Goal: Transaction & Acquisition: Purchase product/service

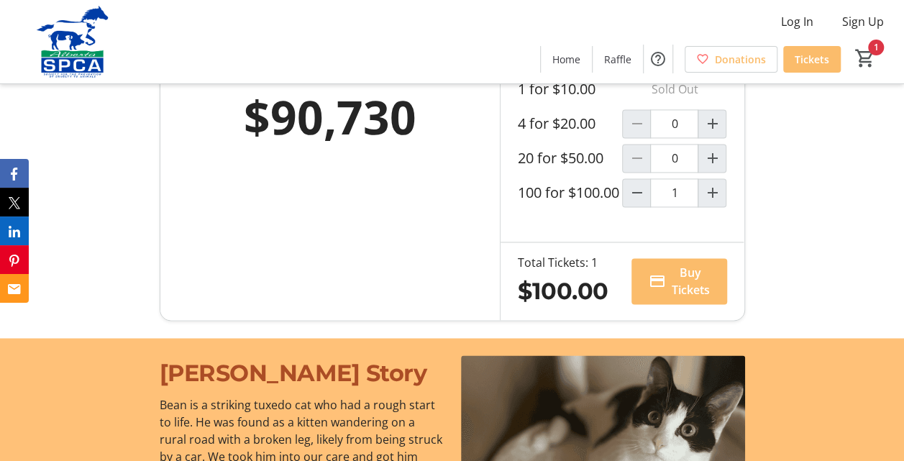
scroll to position [1035, 0]
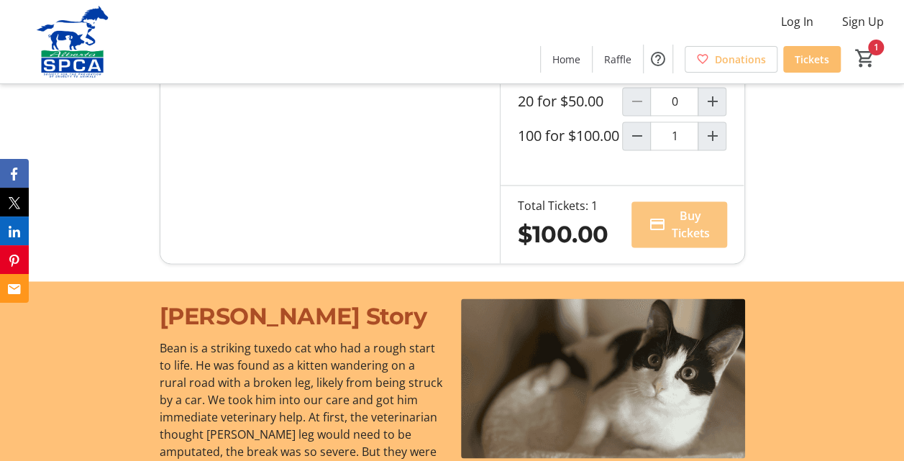
click at [694, 242] on span "Buy Tickets" at bounding box center [690, 224] width 38 height 35
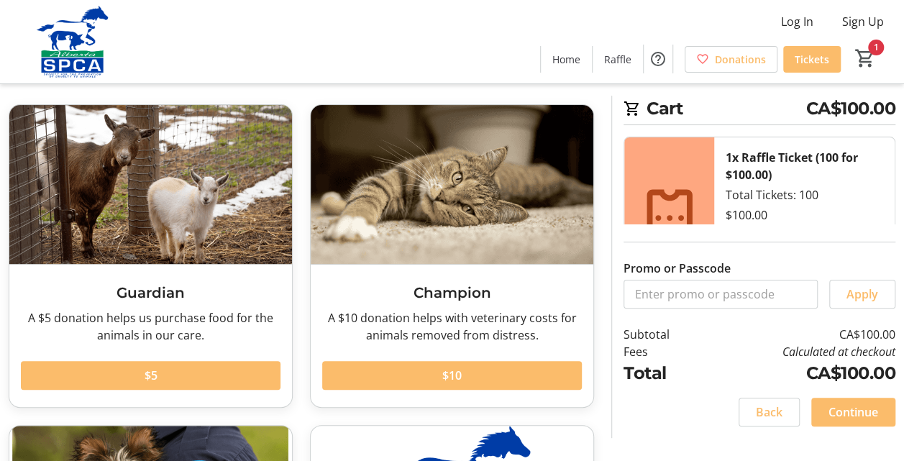
scroll to position [86, 0]
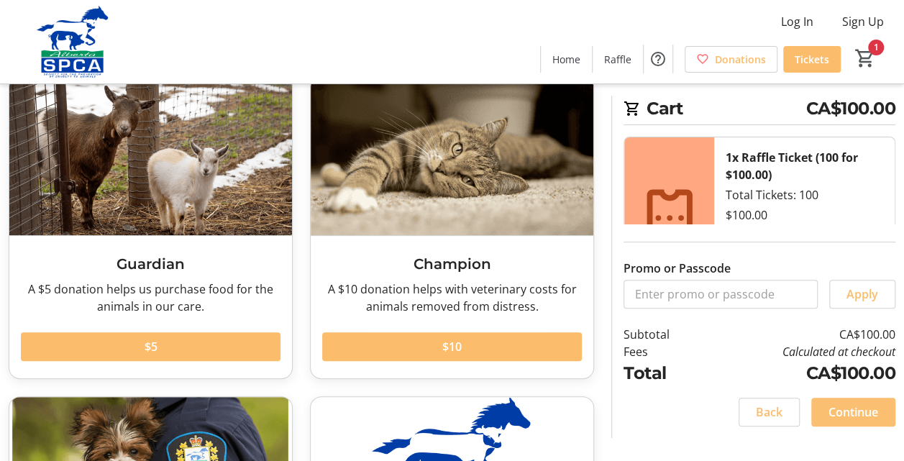
click at [861, 404] on span "Continue" at bounding box center [853, 411] width 50 height 17
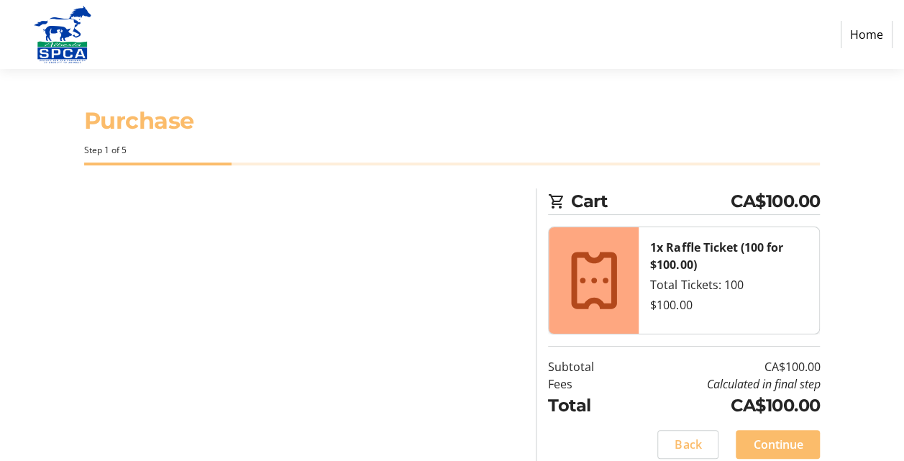
select select "CA"
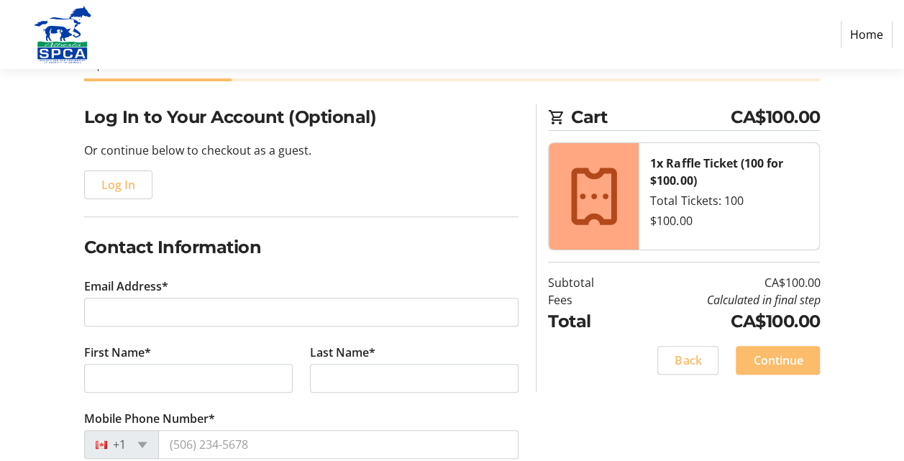
scroll to position [96, 0]
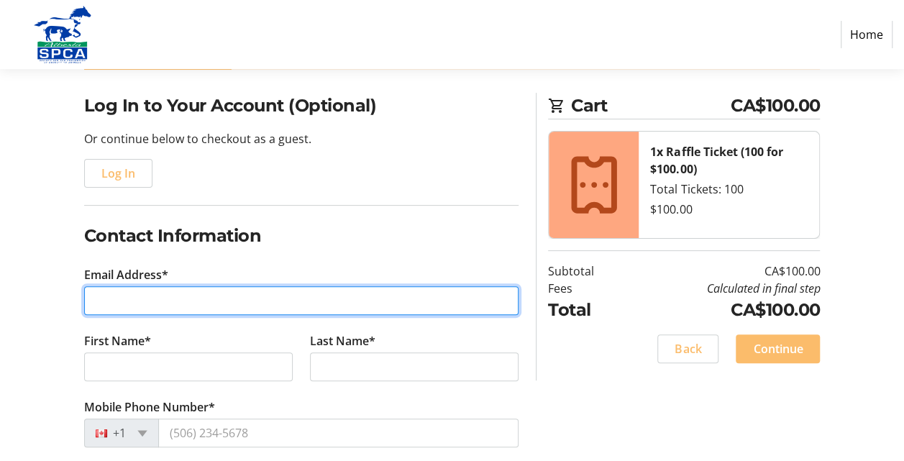
click at [321, 292] on input "Email Address*" at bounding box center [301, 300] width 435 height 29
type input "[EMAIL_ADDRESS][DOMAIN_NAME]"
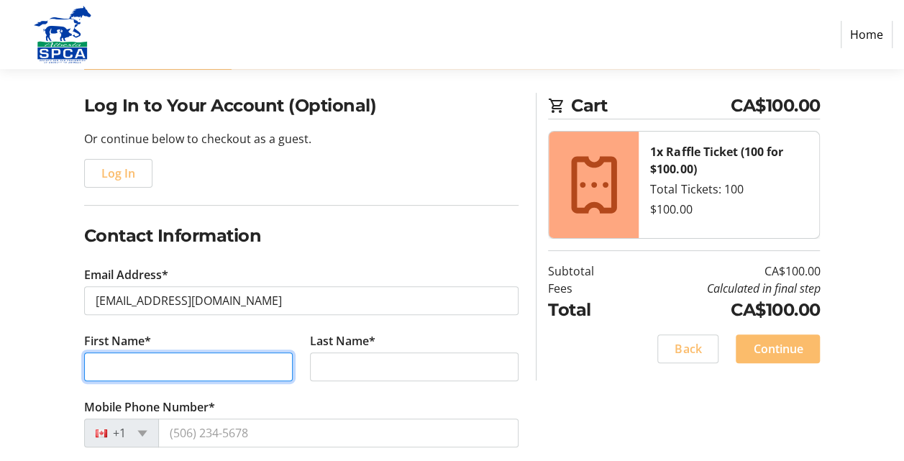
type input "[PERSON_NAME]"
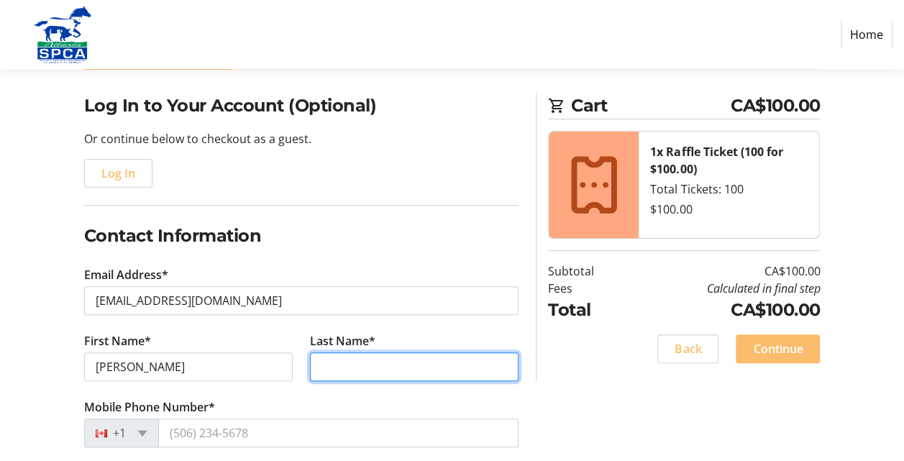
type input "[PERSON_NAME]"
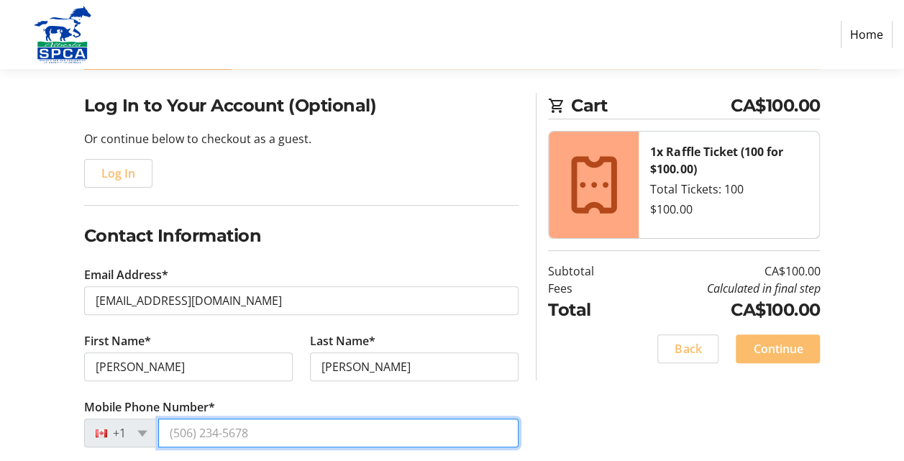
type input "[PHONE_NUMBER]"
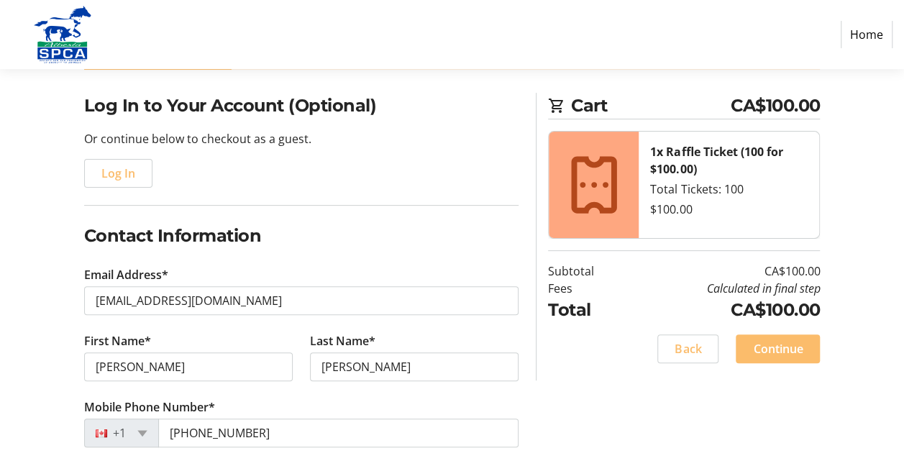
type input "[STREET_ADDRESS]"
type input "[GEOGRAPHIC_DATA]"
select select "AB"
type input "T5W 2V1"
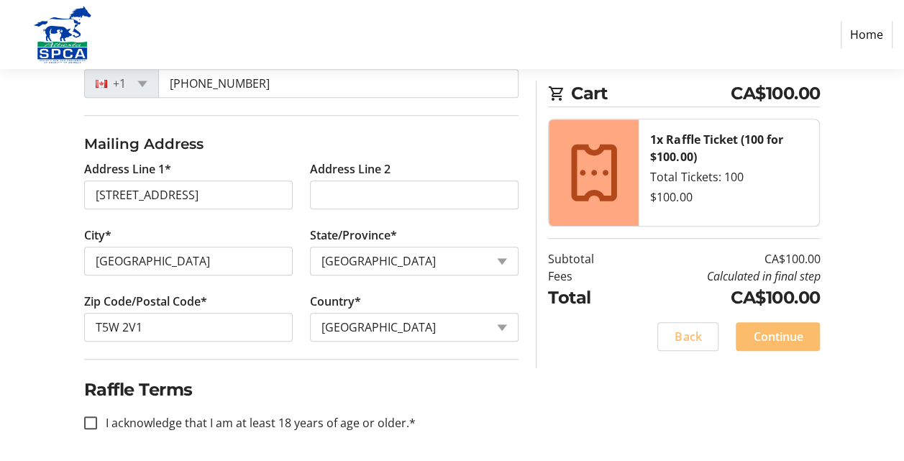
scroll to position [446, 0]
click at [91, 415] on input "I acknowledge that I am at least 18 years of age or older.*" at bounding box center [90, 421] width 13 height 13
checkbox input "true"
click at [794, 331] on span "Continue" at bounding box center [778, 336] width 50 height 17
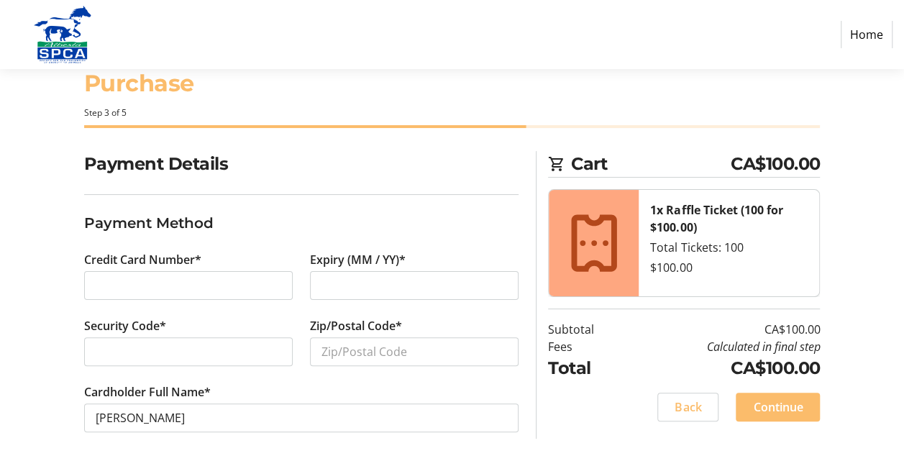
scroll to position [41, 0]
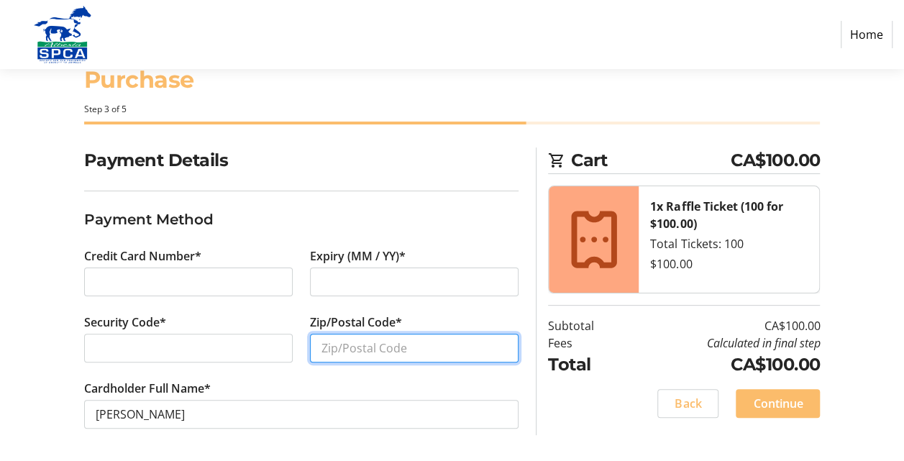
click at [354, 352] on input "Zip/Postal Code*" at bounding box center [414, 348] width 208 height 29
type input "T5W 2V1"
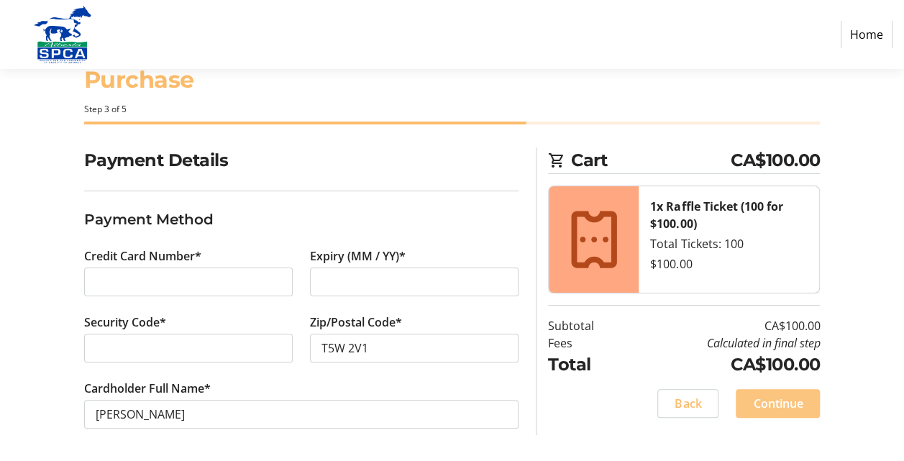
click at [796, 395] on span "Continue" at bounding box center [778, 403] width 50 height 17
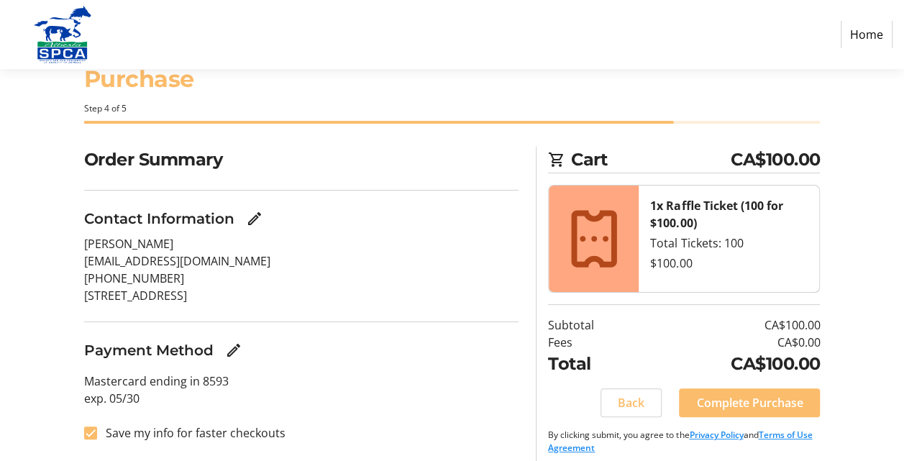
scroll to position [51, 0]
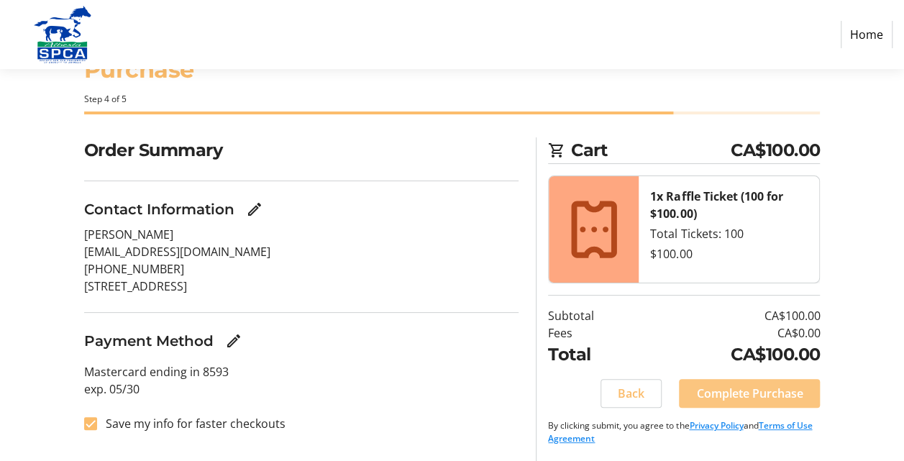
click at [735, 387] on span "Complete Purchase" at bounding box center [749, 393] width 106 height 17
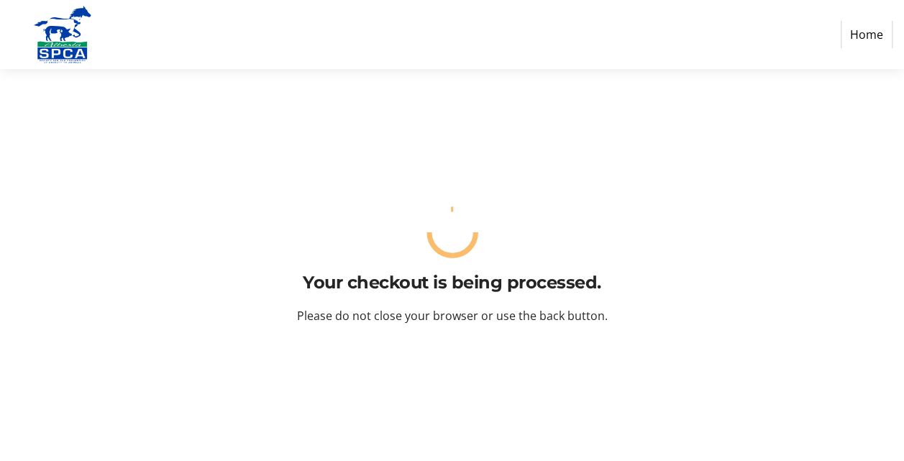
scroll to position [0, 0]
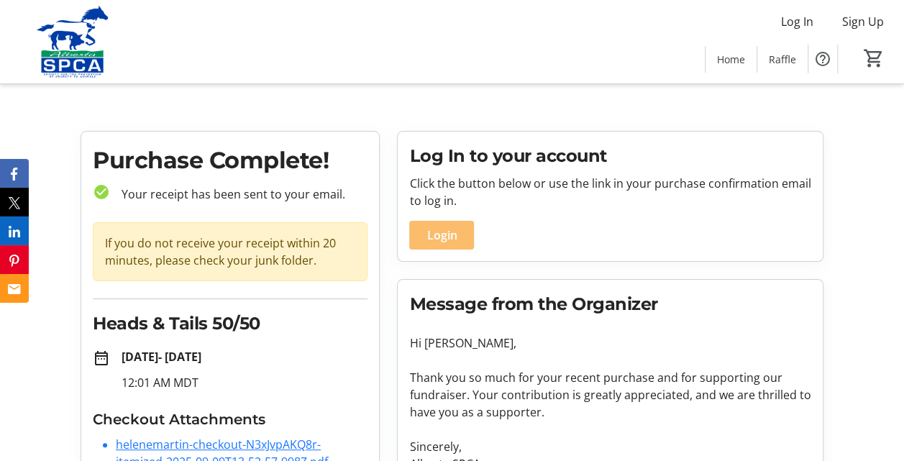
click at [735, 387] on p "Thank you so much for your recent purchase and for supporting our fundraiser. Y…" at bounding box center [610, 395] width 402 height 52
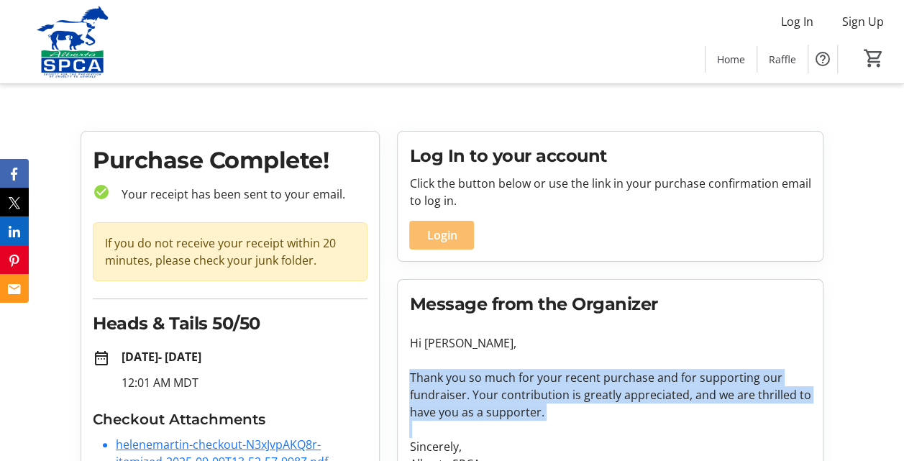
click at [735, 387] on p "Thank you so much for your recent purchase and for supporting our fundraiser. Y…" at bounding box center [610, 395] width 402 height 52
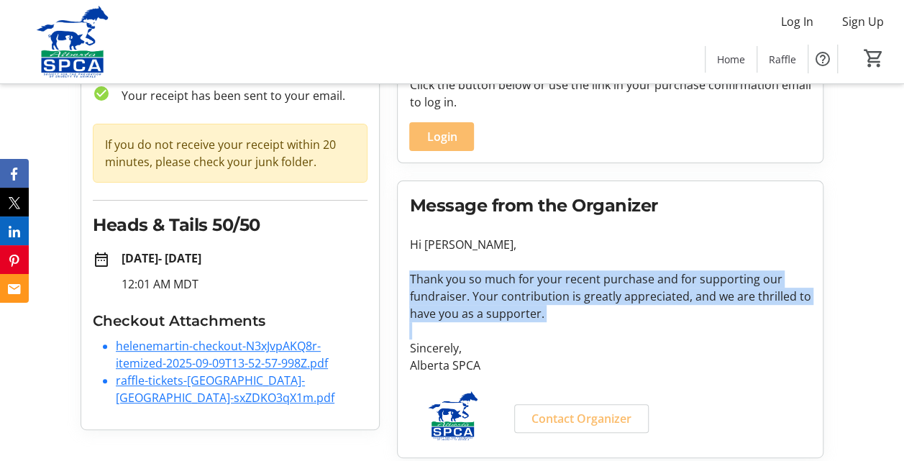
scroll to position [106, 0]
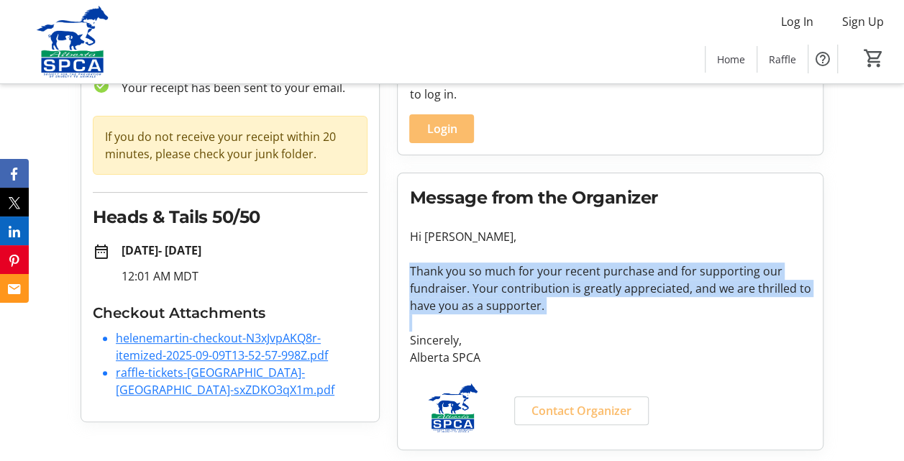
click at [197, 364] on link "raffle-tickets-[GEOGRAPHIC_DATA]-[GEOGRAPHIC_DATA]-sxZDKO3qX1m.pdf" at bounding box center [225, 380] width 219 height 33
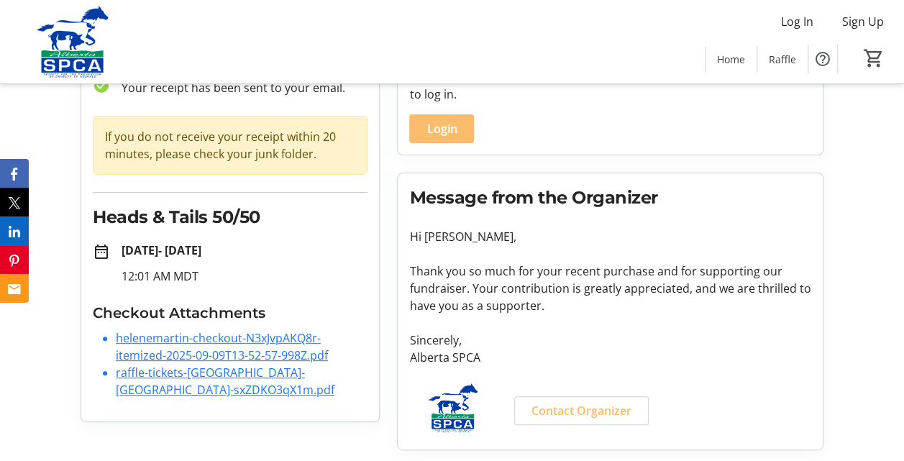
click at [778, 219] on tr-organization-message "Message from the Organizer Hi [PERSON_NAME], Thank you so much for your recent …" at bounding box center [610, 311] width 402 height 253
